Goal: Task Accomplishment & Management: Manage account settings

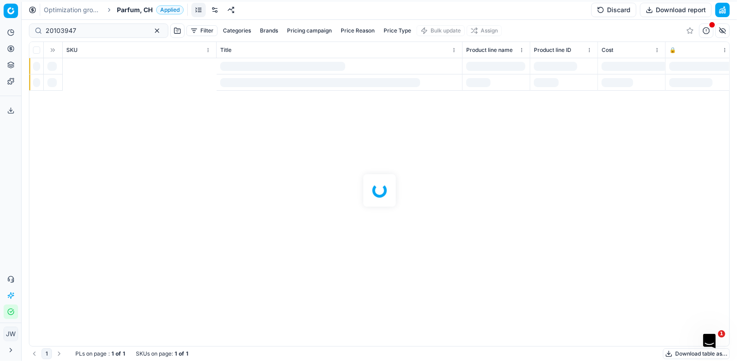
scroll to position [0, 461]
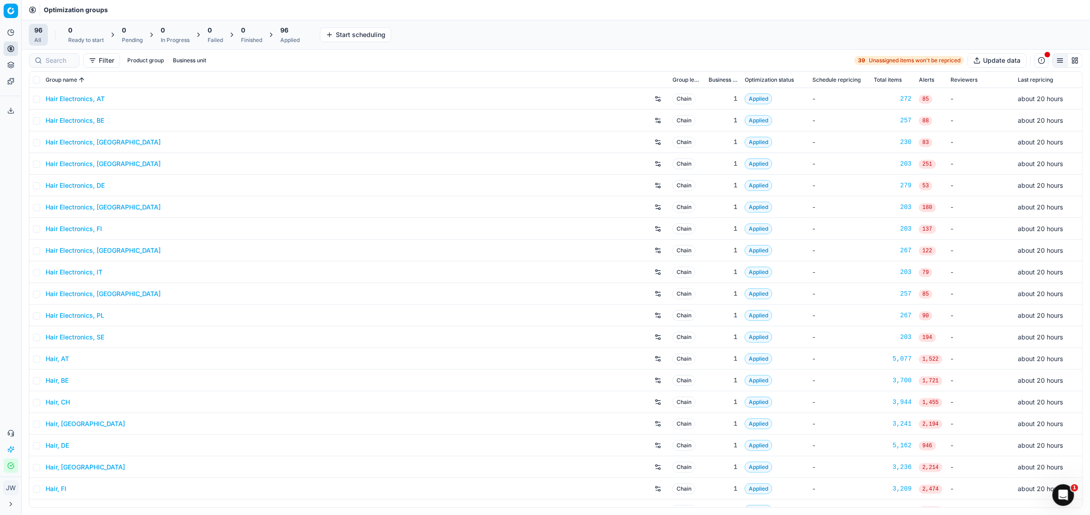
click at [293, 32] on div "96" at bounding box center [289, 30] width 19 height 9
click at [378, 36] on button "Revert All" at bounding box center [390, 35] width 41 height 14
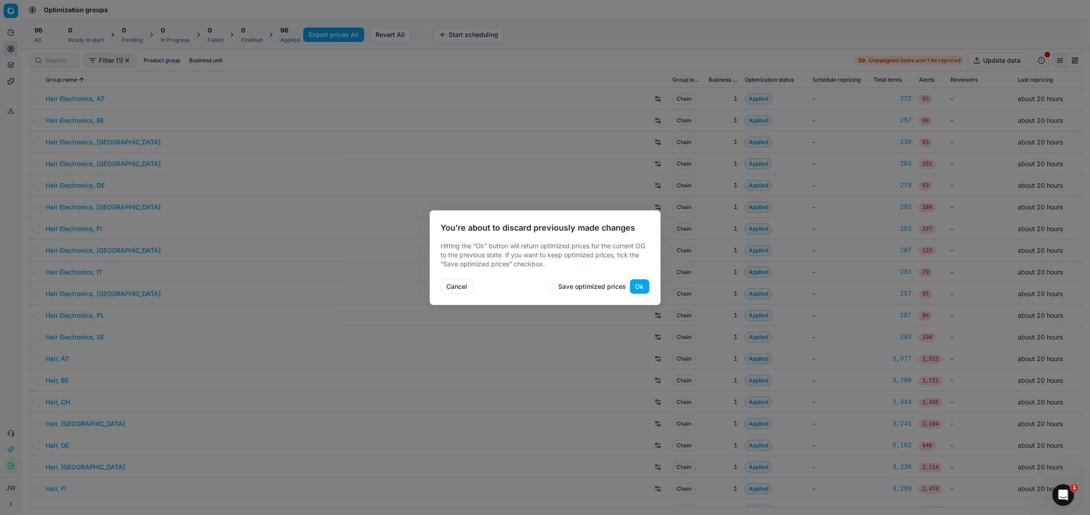
click at [643, 292] on button "Ok" at bounding box center [639, 286] width 19 height 14
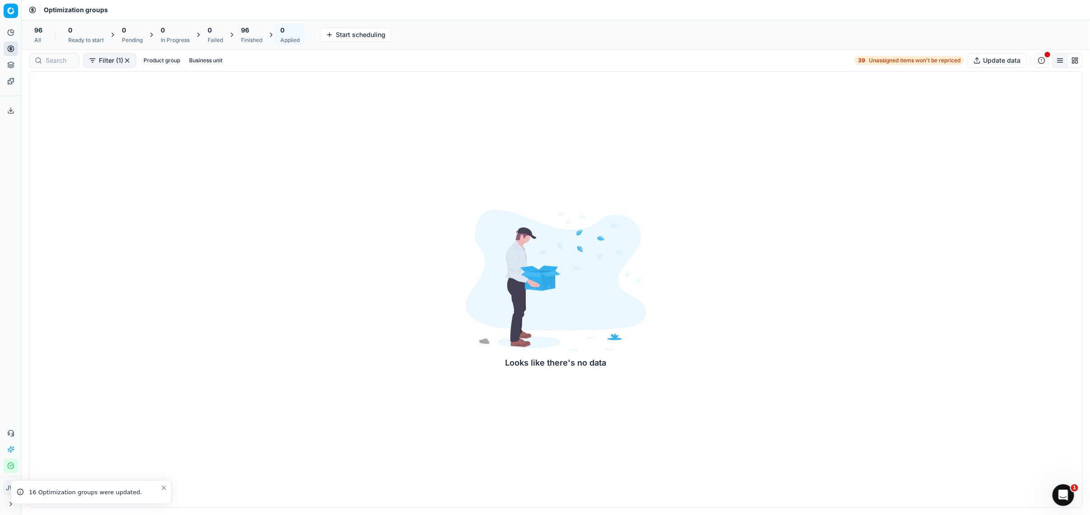
click at [245, 34] on span "96" at bounding box center [245, 30] width 8 height 9
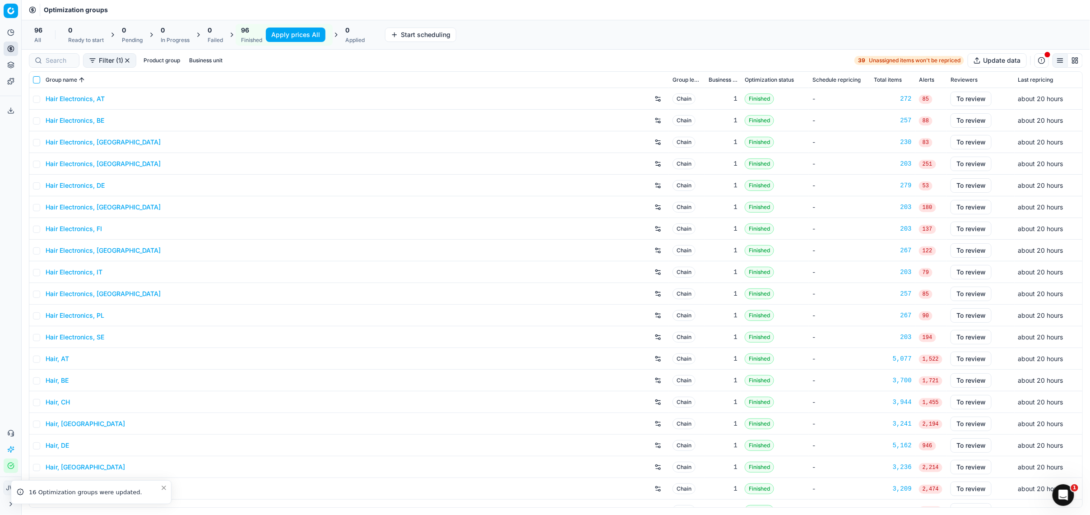
click at [33, 79] on input "checkbox" at bounding box center [36, 79] width 7 height 7
checkbox input "true"
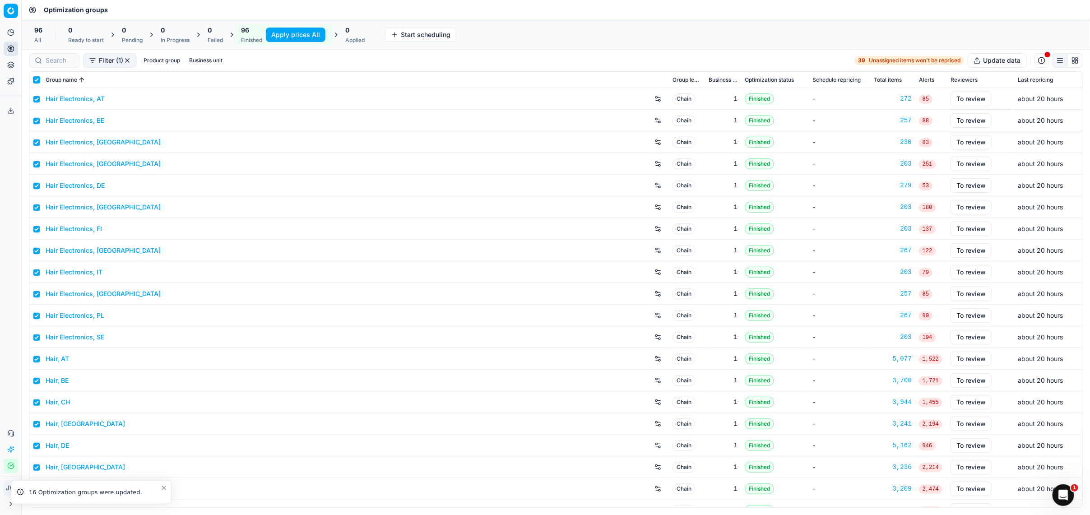
checkbox input "true"
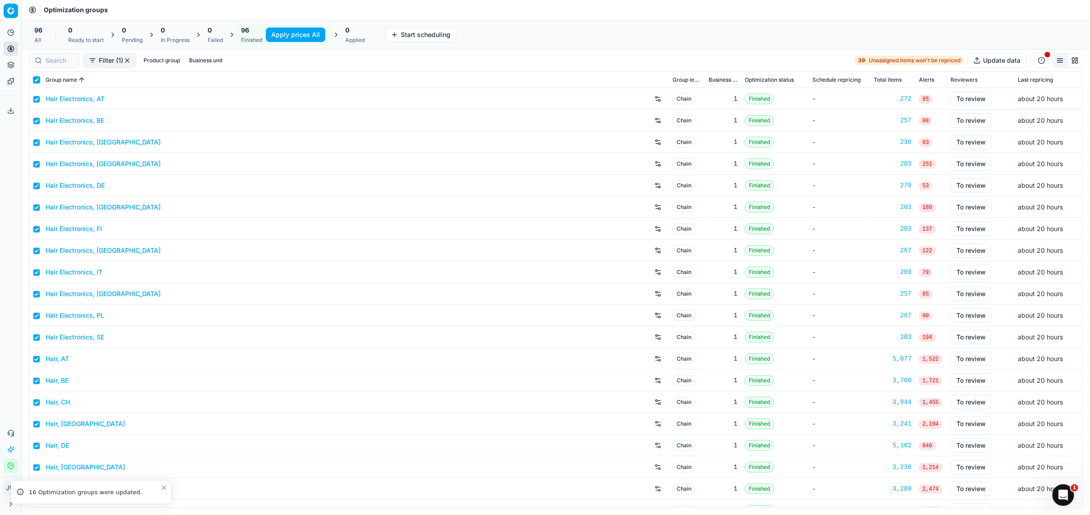
checkbox input "true"
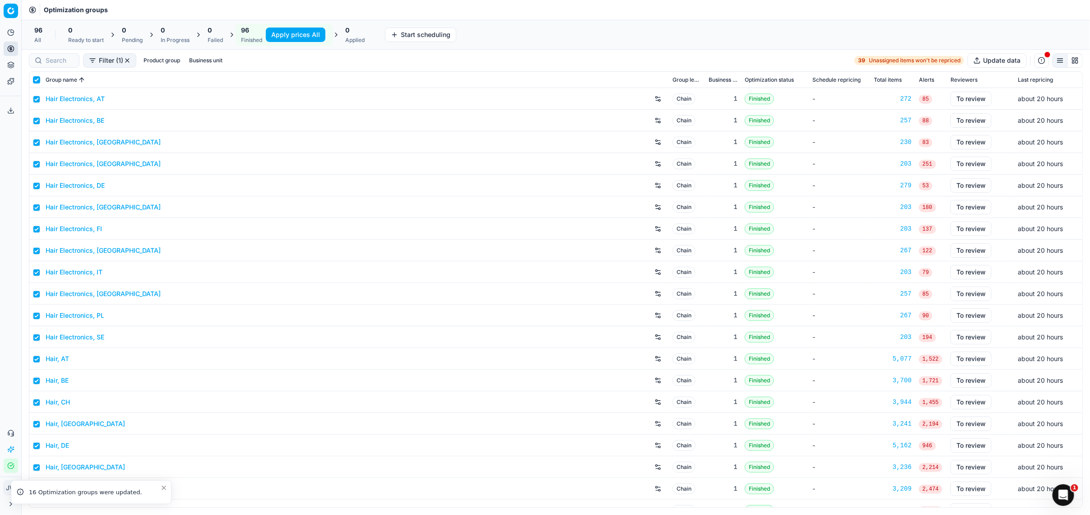
checkbox input "true"
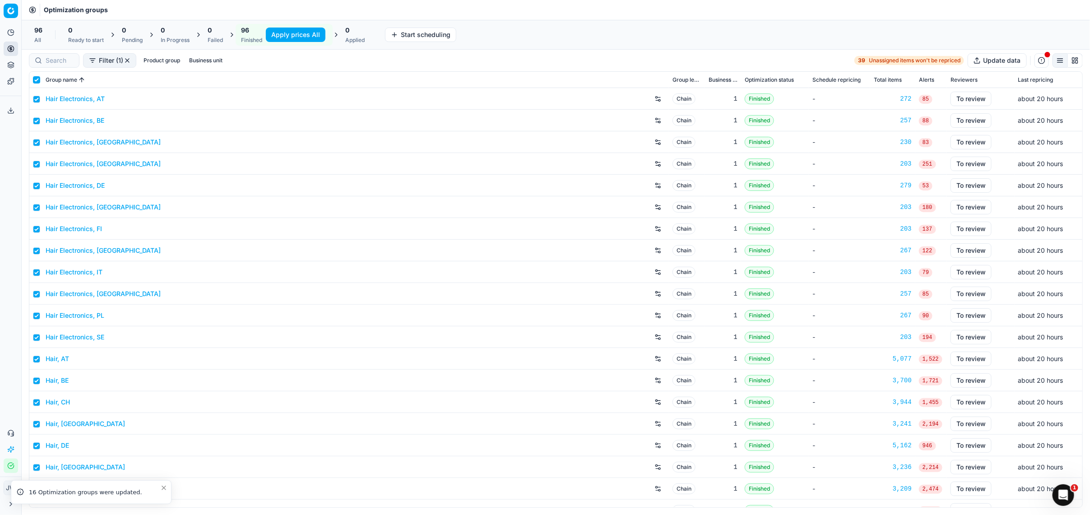
checkbox input "true"
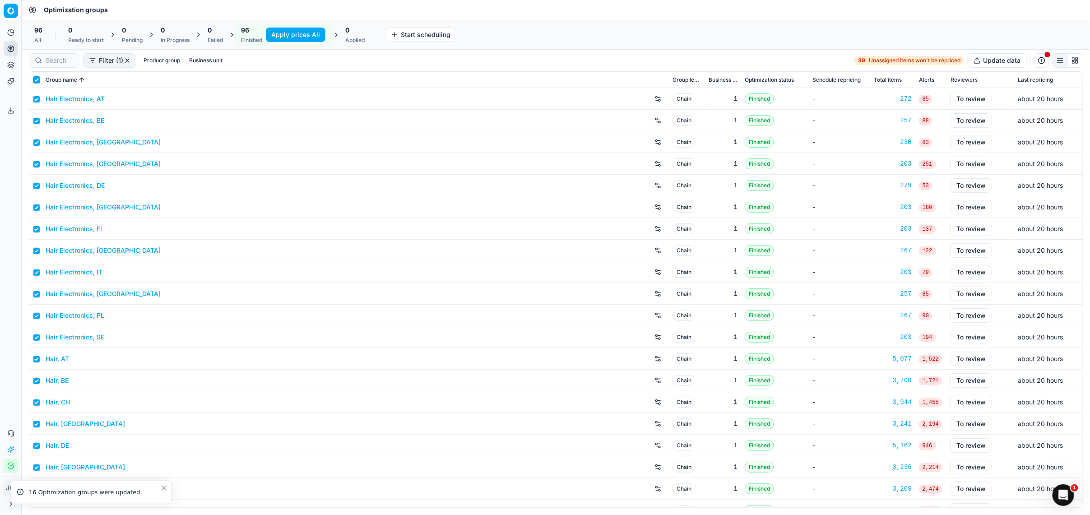
checkbox input "true"
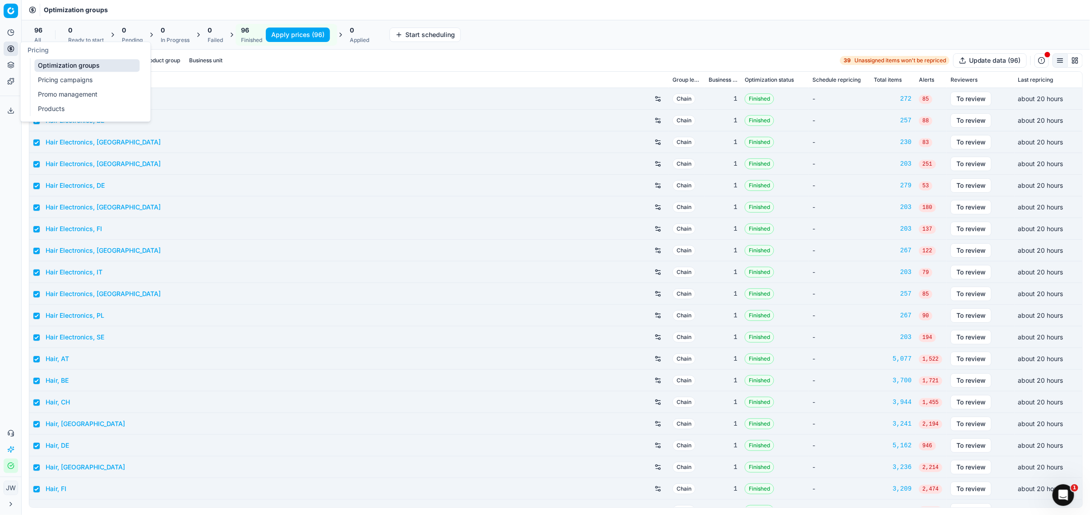
click at [9, 49] on icon at bounding box center [10, 48] width 2 height 2
click at [42, 61] on link "Optimization groups" at bounding box center [86, 65] width 105 height 13
click at [56, 79] on link "Pricing campaigns" at bounding box center [86, 80] width 105 height 13
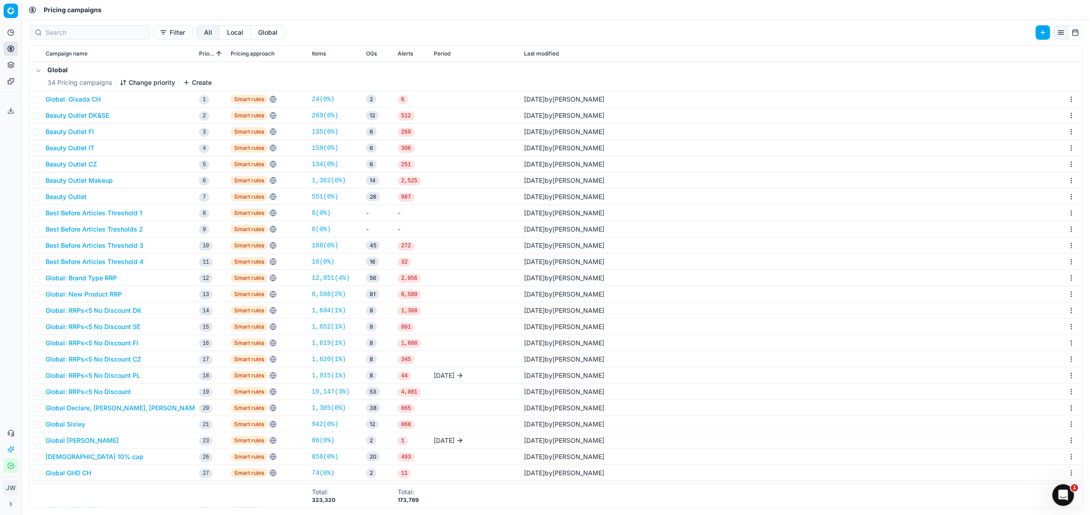
click at [220, 33] on button "Local" at bounding box center [235, 32] width 31 height 14
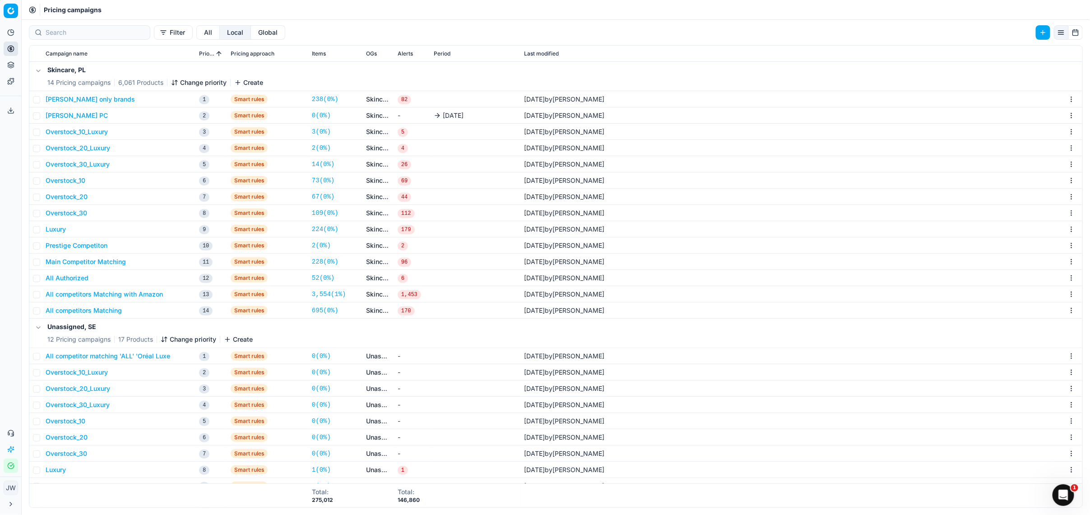
click at [251, 33] on button "Global" at bounding box center [268, 32] width 34 height 14
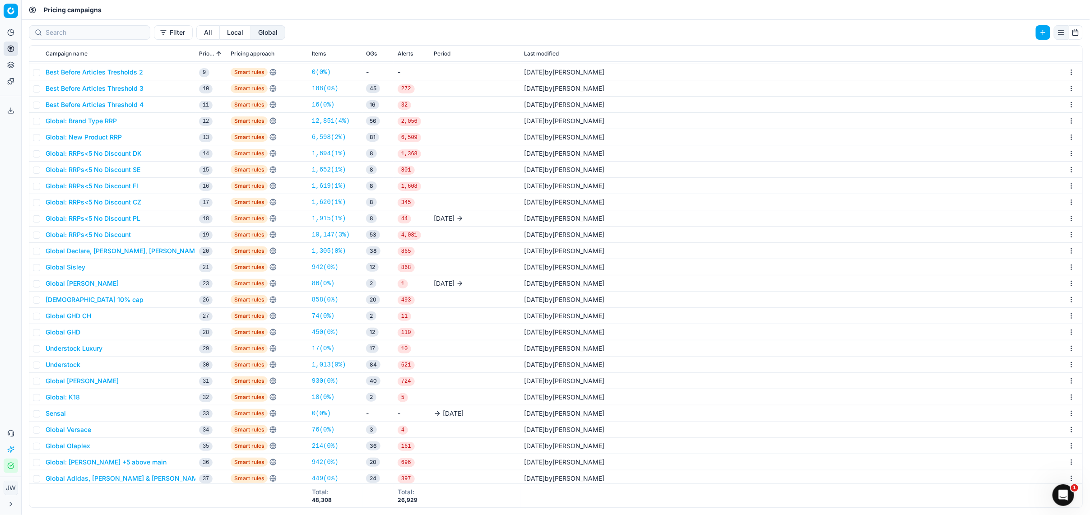
scroll to position [166, 0]
click at [73, 462] on button "Global: Annemarie Börlind +5 above main" at bounding box center [106, 459] width 121 height 9
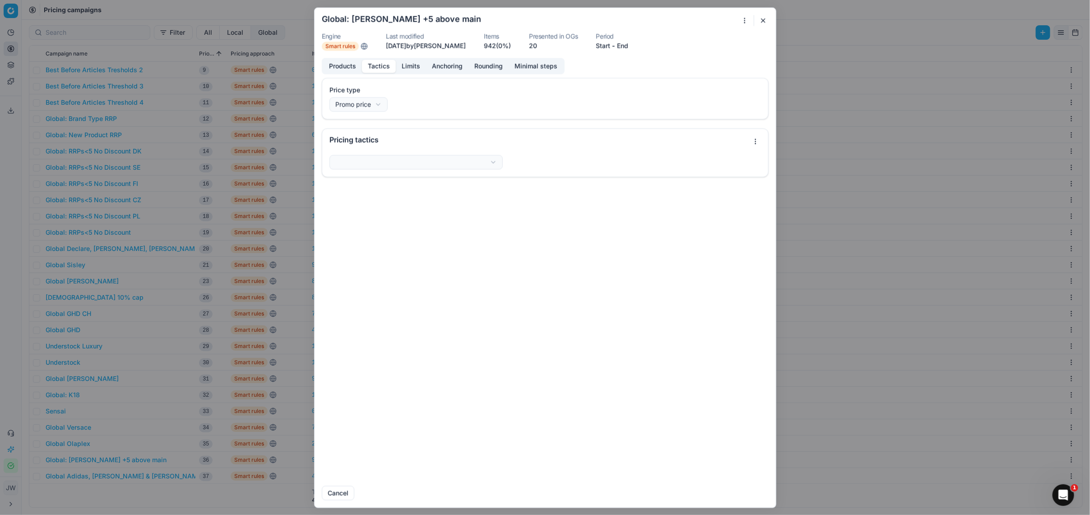
click at [385, 70] on button "Tactics" at bounding box center [379, 66] width 34 height 13
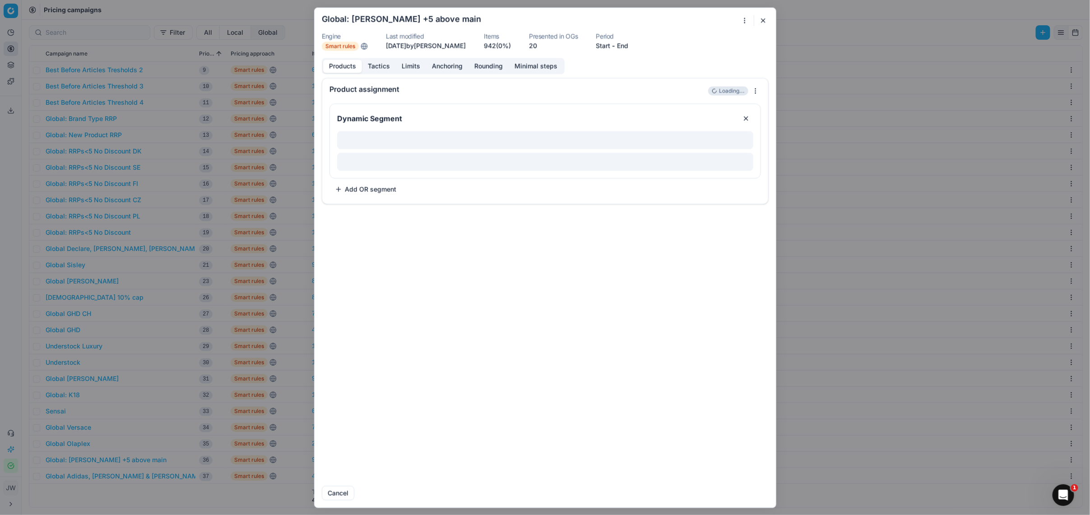
click at [355, 69] on button "Products" at bounding box center [342, 66] width 39 height 13
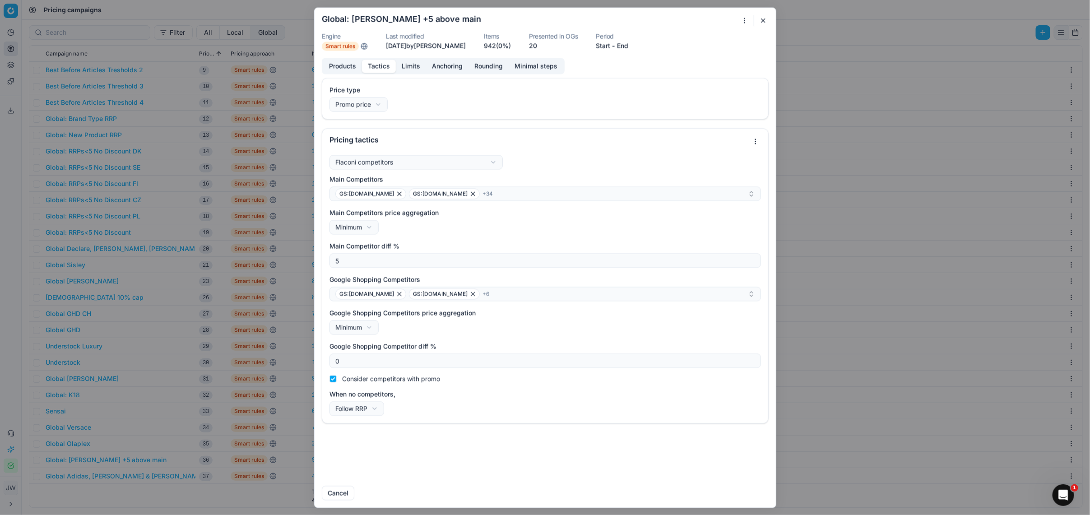
click at [372, 67] on button "Tactics" at bounding box center [379, 66] width 34 height 13
click at [767, 19] on button "button" at bounding box center [763, 20] width 11 height 11
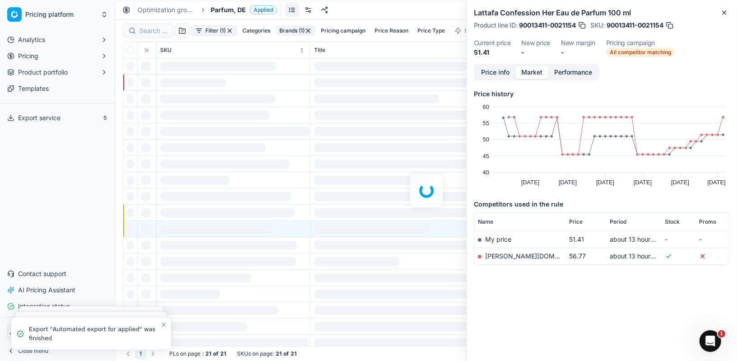
scroll to position [0, 415]
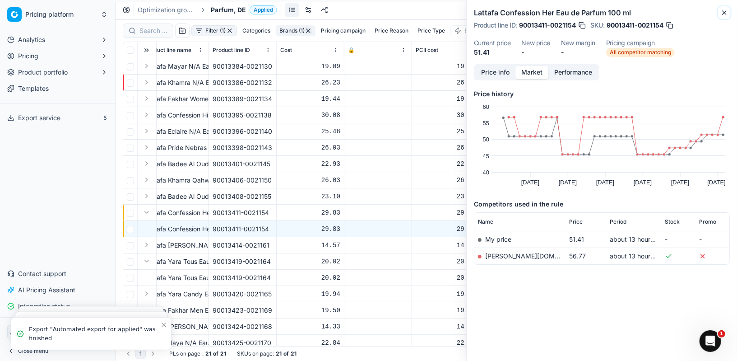
click at [725, 14] on icon "button" at bounding box center [724, 12] width 7 height 7
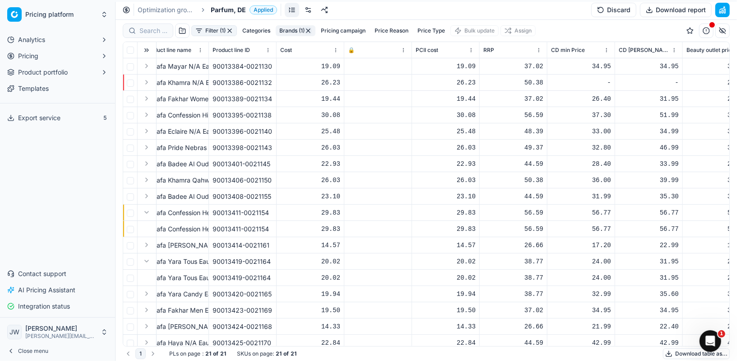
click at [42, 40] on span "Analytics" at bounding box center [31, 39] width 27 height 9
click at [46, 144] on span "Export service" at bounding box center [39, 146] width 42 height 9
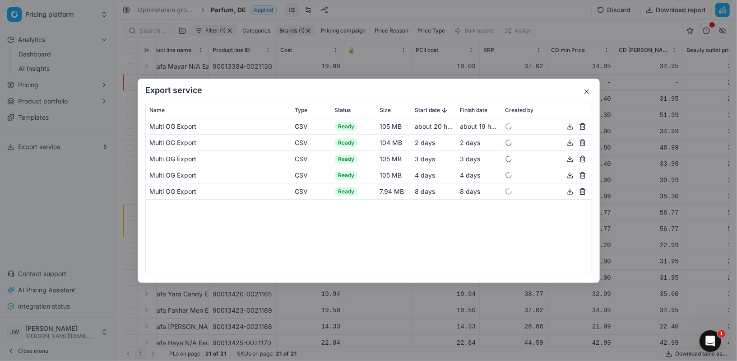
click at [587, 94] on button "button" at bounding box center [586, 91] width 11 height 11
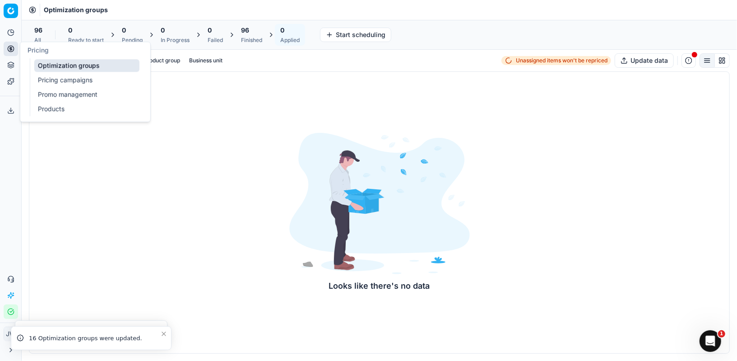
click at [12, 49] on icon at bounding box center [10, 48] width 2 height 2
click at [42, 64] on link "Optimization groups" at bounding box center [86, 65] width 105 height 13
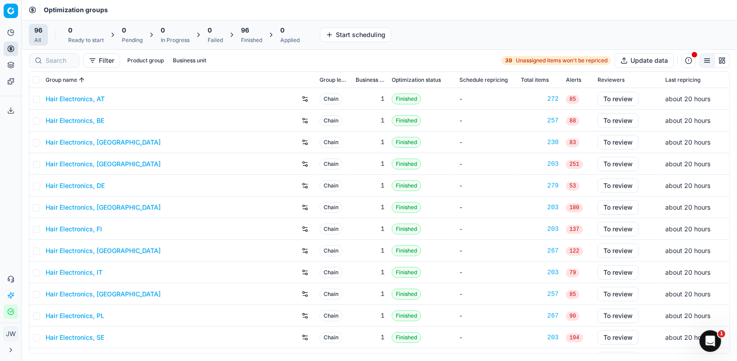
click at [12, 49] on icon at bounding box center [10, 48] width 2 height 2
